Goal: Task Accomplishment & Management: Use online tool/utility

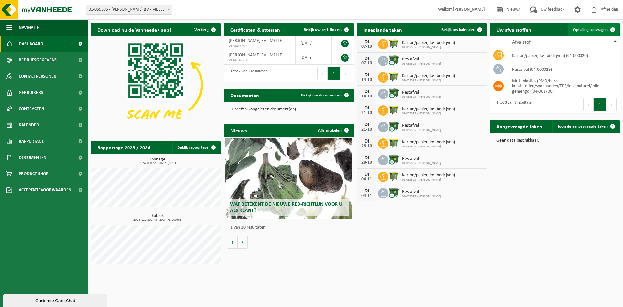
click at [582, 30] on span "Ophaling aanvragen" at bounding box center [590, 30] width 35 height 4
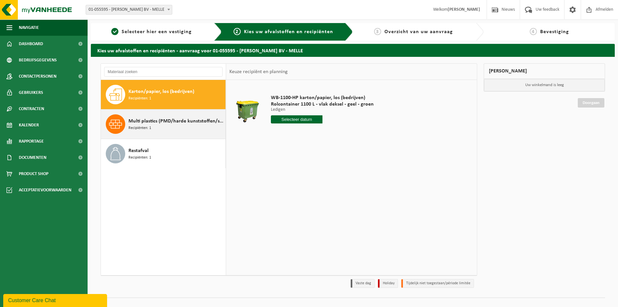
click at [133, 124] on span "Multi plastics (PMD/harde kunststoffen/spanbanden/EPS/folie naturel/folie gemen…" at bounding box center [176, 121] width 95 height 8
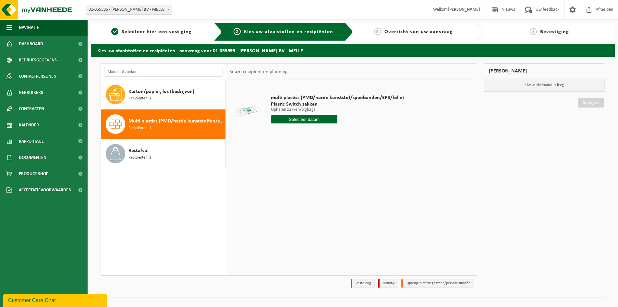
click at [303, 121] on input "text" at bounding box center [304, 119] width 67 height 8
click at [290, 188] on div "21" at bounding box center [288, 187] width 11 height 10
type input "Van [DATE]"
click at [330, 130] on input "2" at bounding box center [304, 131] width 67 height 8
click at [330, 130] on input "3" at bounding box center [304, 131] width 67 height 8
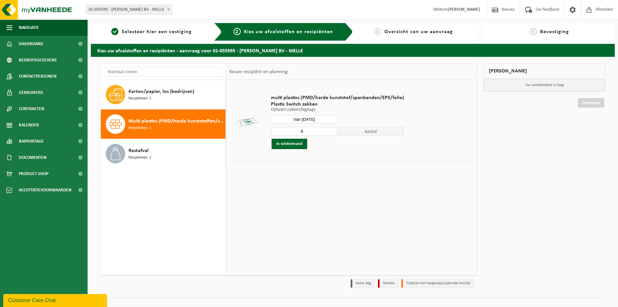
click at [330, 130] on input "4" at bounding box center [304, 131] width 67 height 8
click at [330, 130] on input "5" at bounding box center [304, 131] width 67 height 8
click at [330, 130] on input "6" at bounding box center [304, 131] width 67 height 8
type input "7"
click at [330, 130] on input "7" at bounding box center [304, 131] width 67 height 8
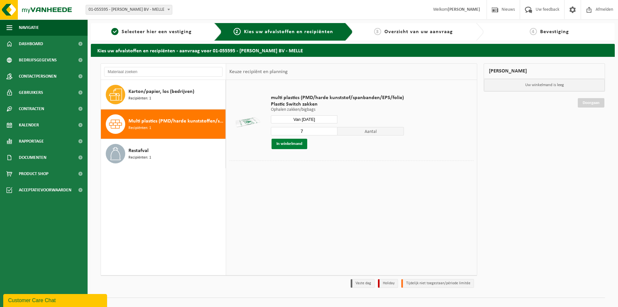
click at [288, 147] on button "In winkelmand" at bounding box center [290, 144] width 36 height 10
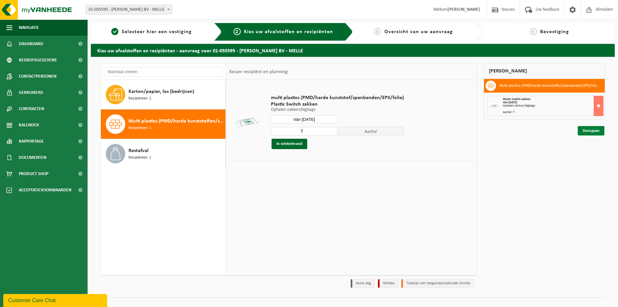
click at [596, 134] on link "Doorgaan" at bounding box center [591, 130] width 27 height 9
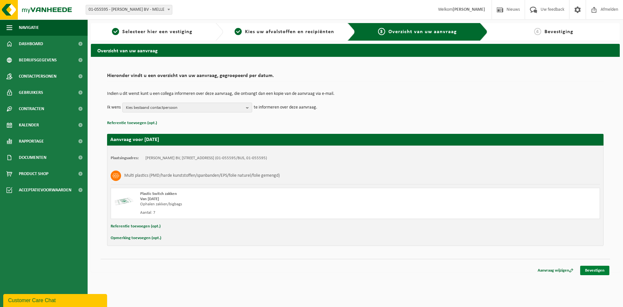
click at [585, 271] on link "Bevestigen" at bounding box center [594, 270] width 29 height 9
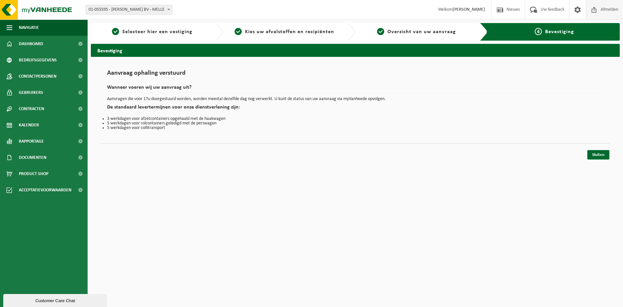
click at [613, 11] on span "Afmelden" at bounding box center [609, 9] width 21 height 19
